Goal: Find specific page/section: Find specific page/section

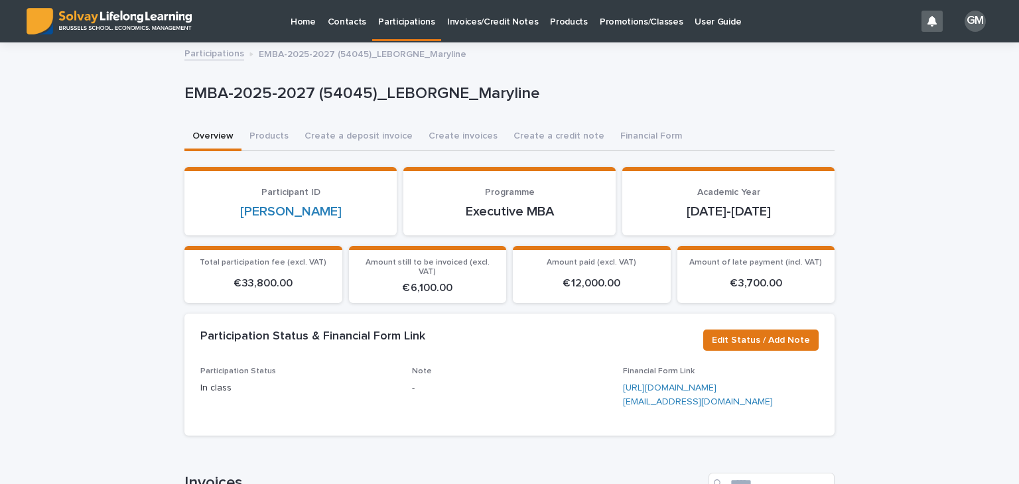
click at [343, 20] on p "Contacts" at bounding box center [347, 14] width 39 height 28
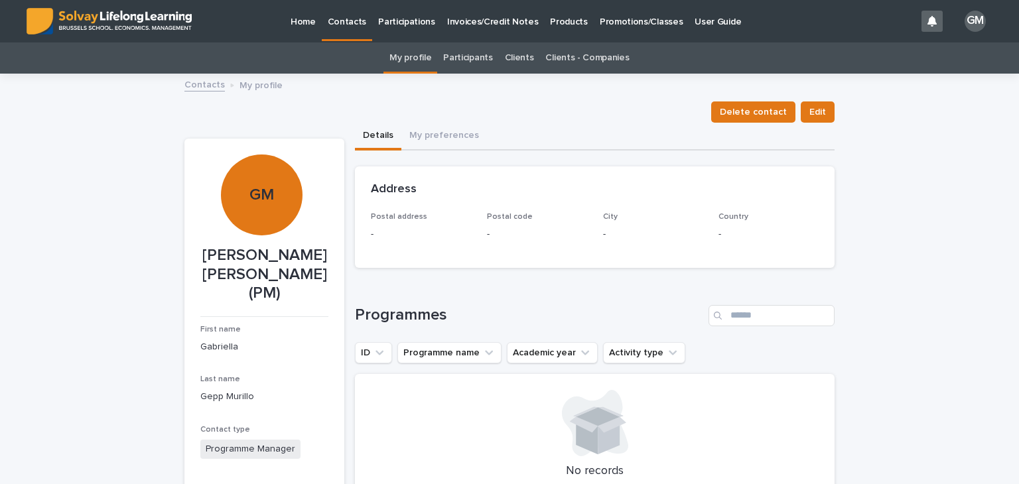
click at [385, 15] on p "Participations" at bounding box center [406, 14] width 57 height 28
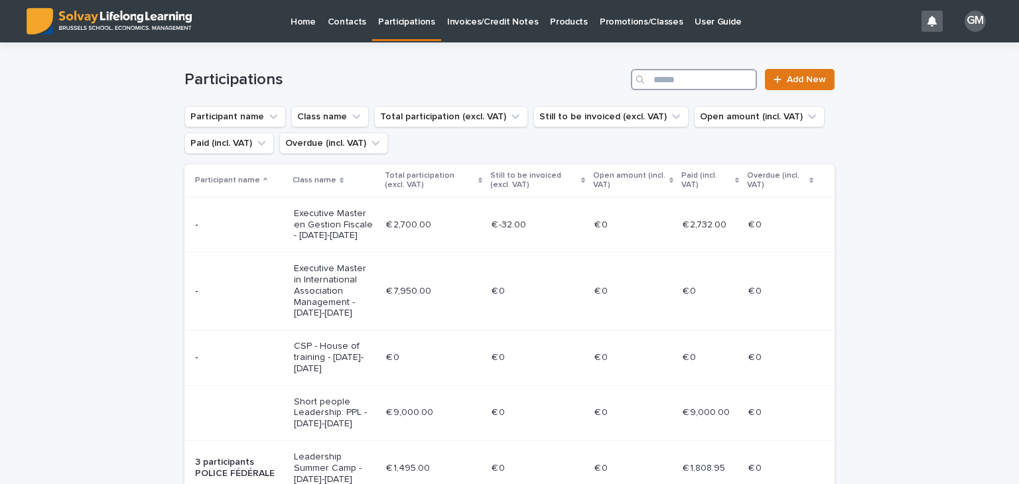
click at [669, 83] on input "Search" at bounding box center [694, 79] width 126 height 21
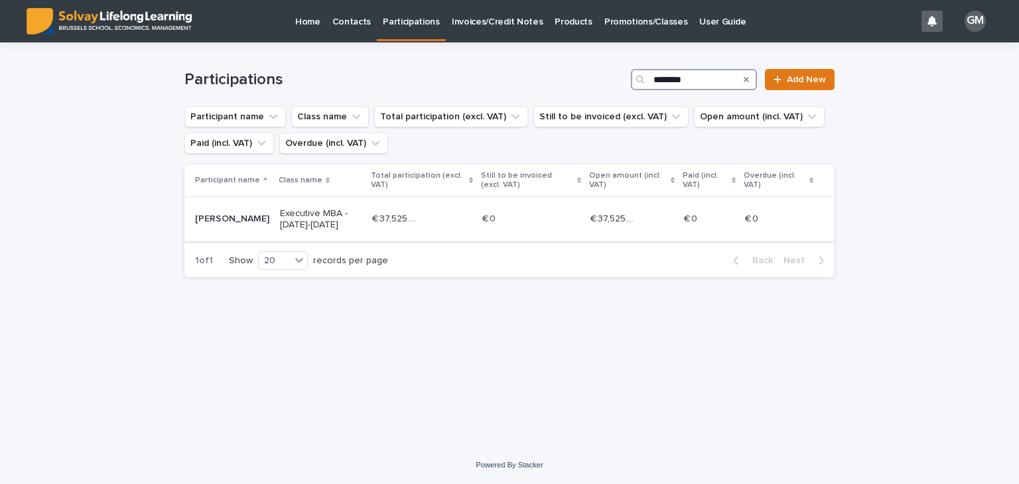
type input "********"
click at [562, 208] on div "€ 0 € 0" at bounding box center [530, 219] width 97 height 22
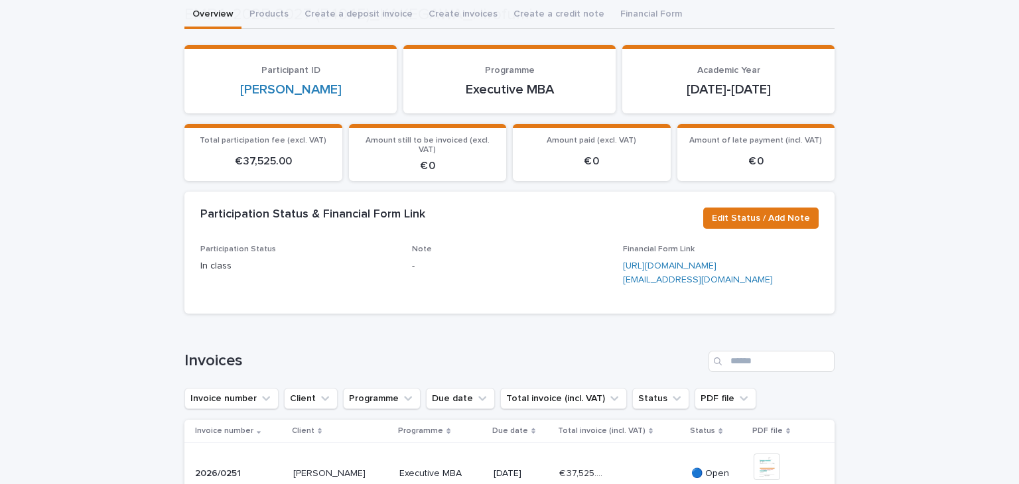
scroll to position [130, 0]
